Goal: Information Seeking & Learning: Learn about a topic

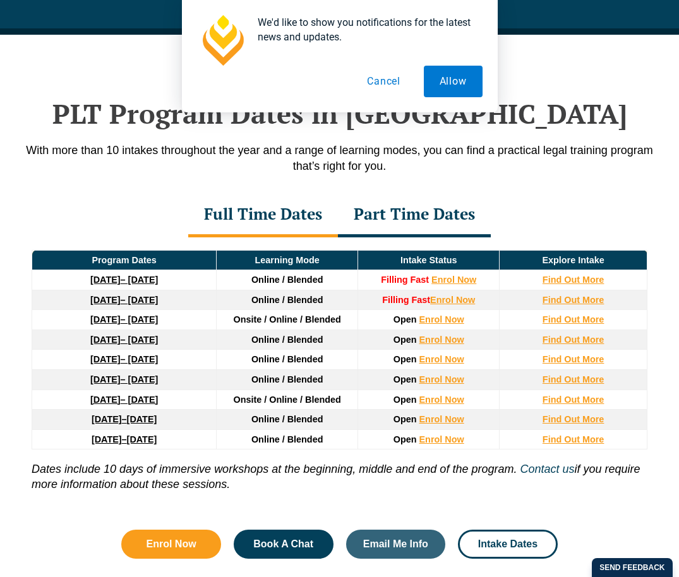
scroll to position [1622, 0]
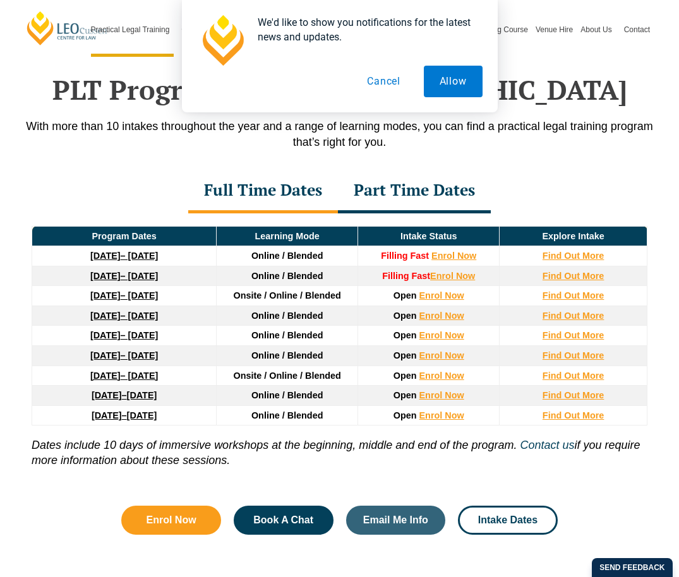
click at [371, 78] on button "Cancel" at bounding box center [383, 82] width 65 height 32
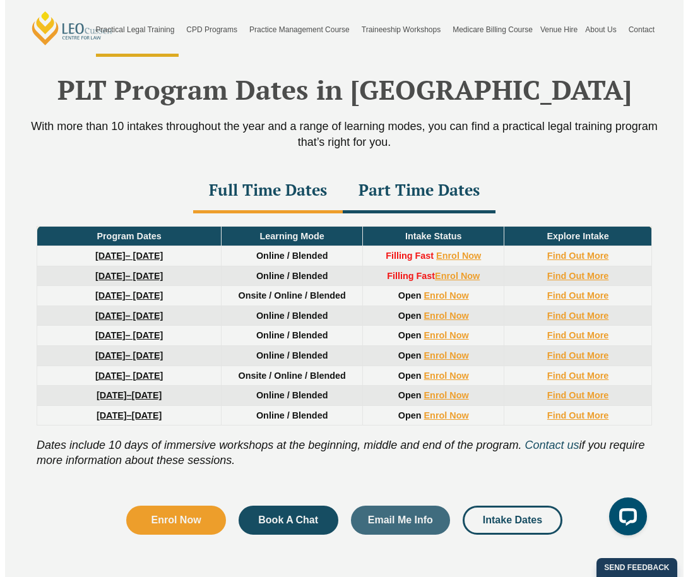
scroll to position [1626, 0]
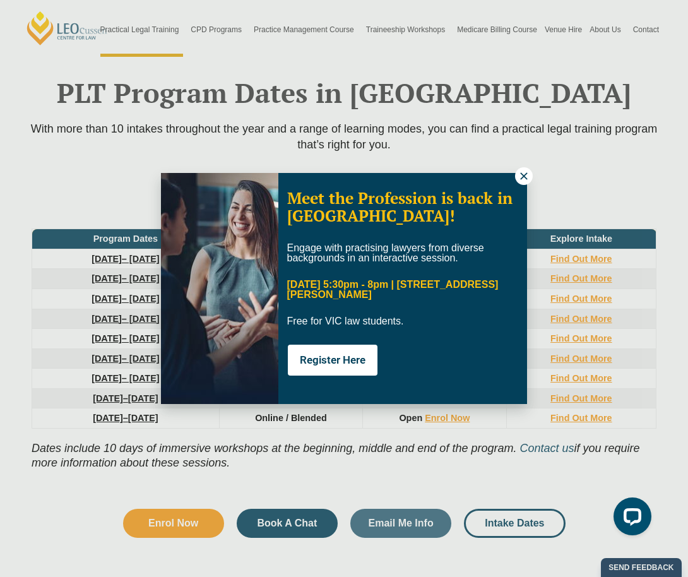
click at [527, 175] on icon at bounding box center [523, 175] width 11 height 11
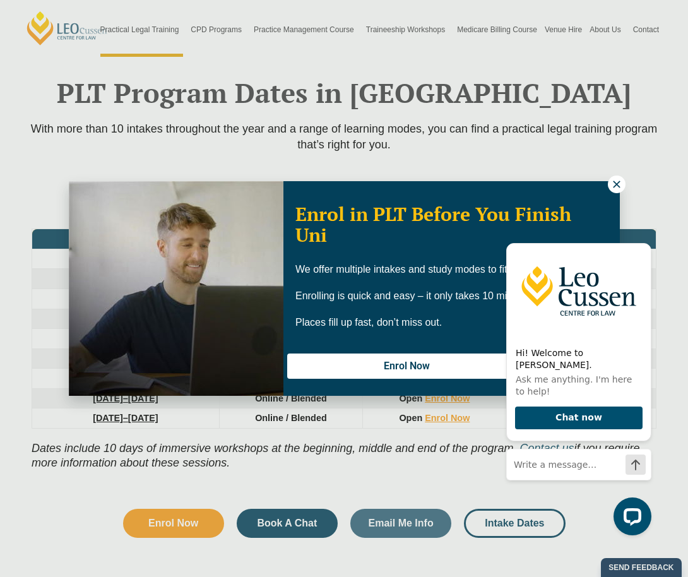
click at [619, 187] on icon at bounding box center [616, 184] width 7 height 7
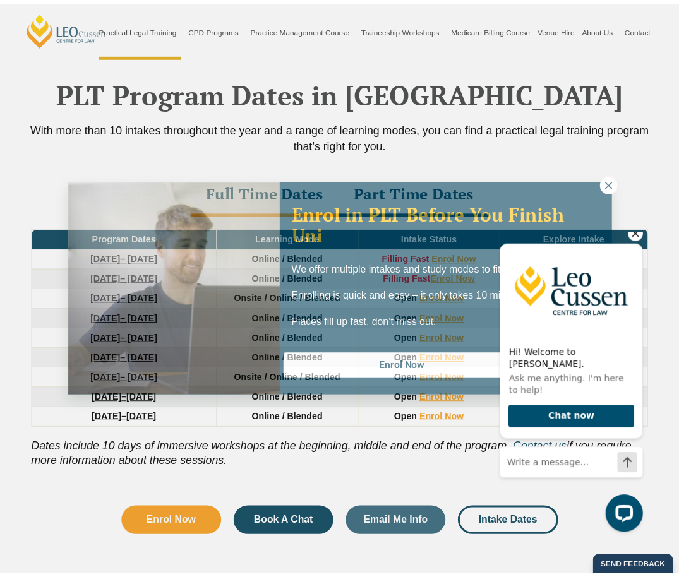
scroll to position [1622, 0]
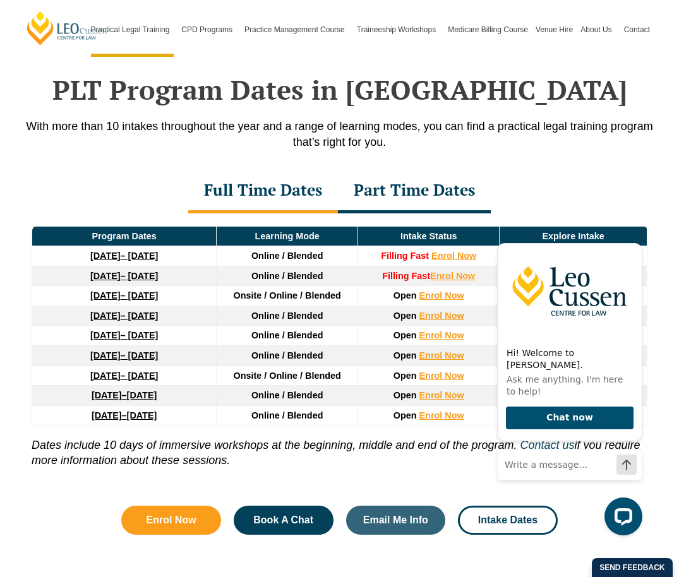
click at [507, 169] on div "Full Time Dates Part Time Dates" at bounding box center [339, 191] width 641 height 44
drag, startPoint x: 628, startPoint y: 268, endPoint x: 1112, endPoint y: 500, distance: 536.7
click at [628, 268] on img at bounding box center [569, 291] width 144 height 95
click at [111, 172] on div "Full Time Dates Part Time Dates" at bounding box center [339, 191] width 641 height 44
click at [632, 241] on icon "Hide greeting" at bounding box center [634, 232] width 15 height 15
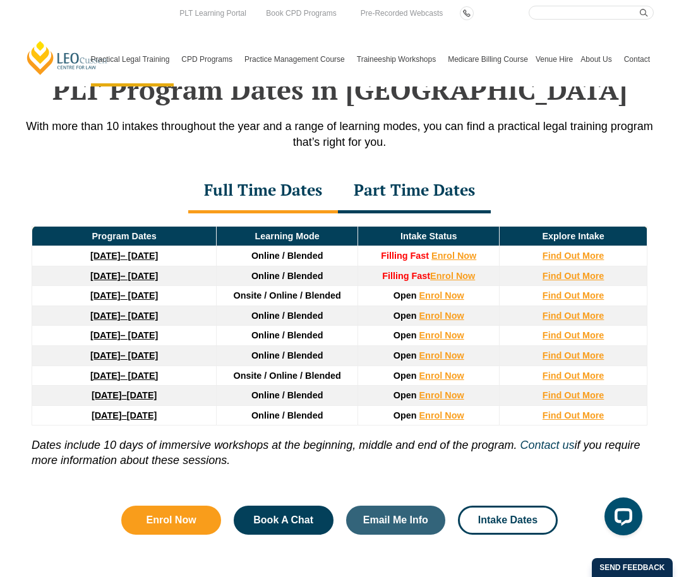
click at [409, 186] on div "Part Time Dates" at bounding box center [414, 191] width 153 height 44
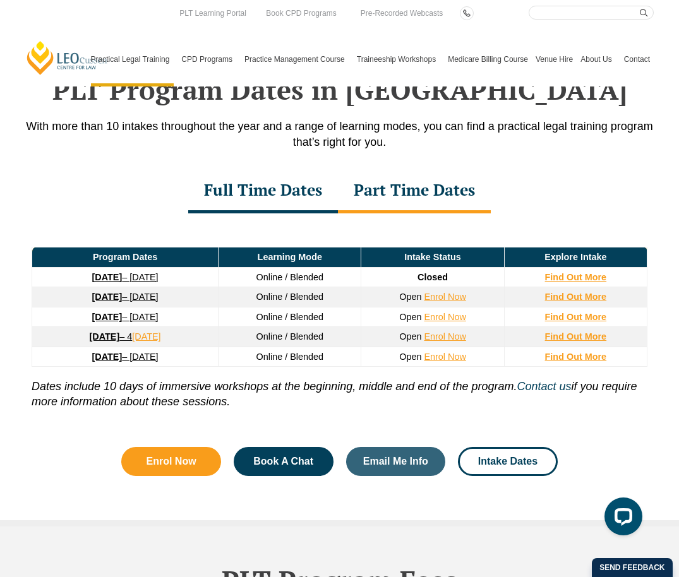
click at [272, 180] on div "Full Time Dates" at bounding box center [263, 191] width 150 height 44
